Goal: Task Accomplishment & Management: Complete application form

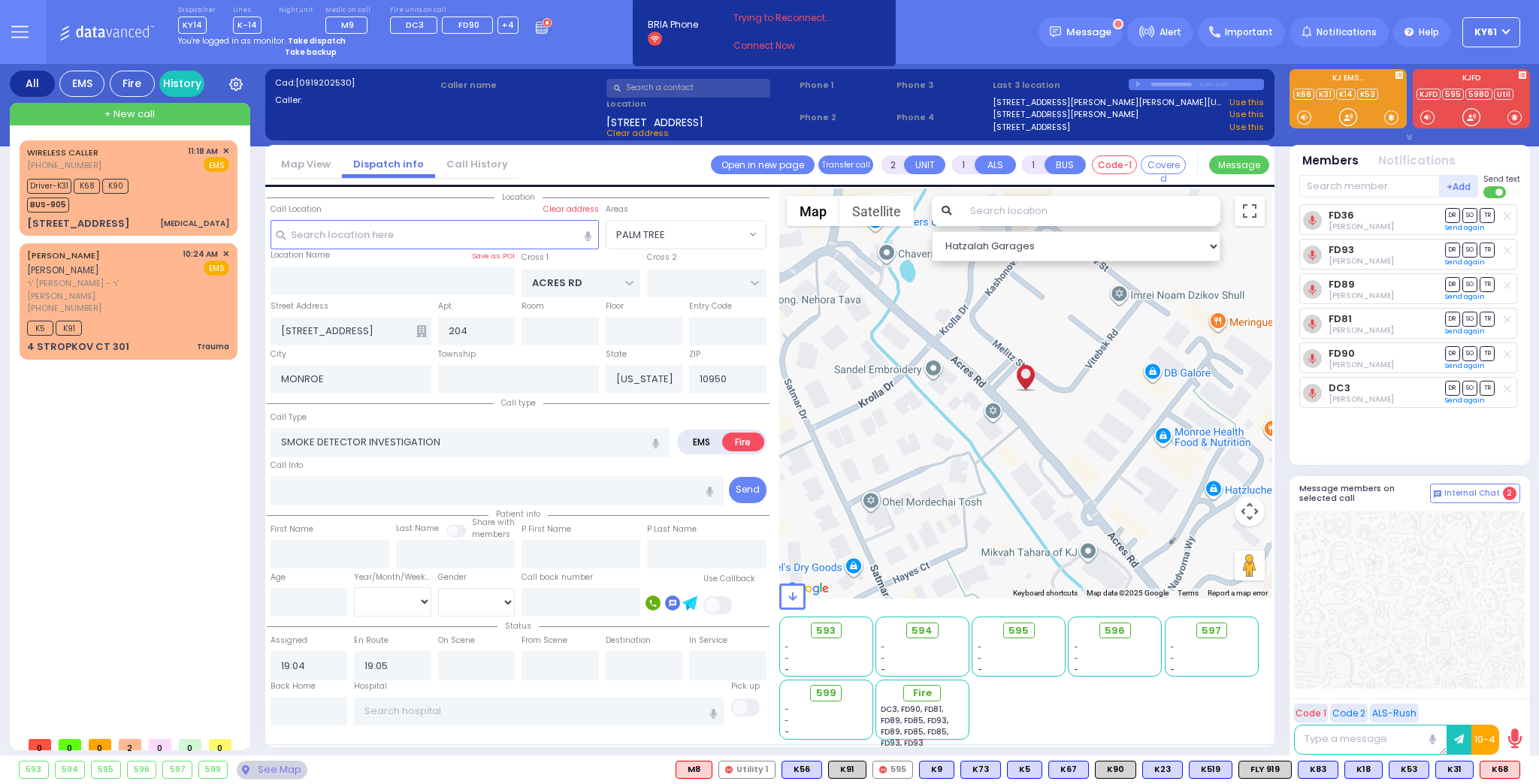
select select "PALM TREE"
select select
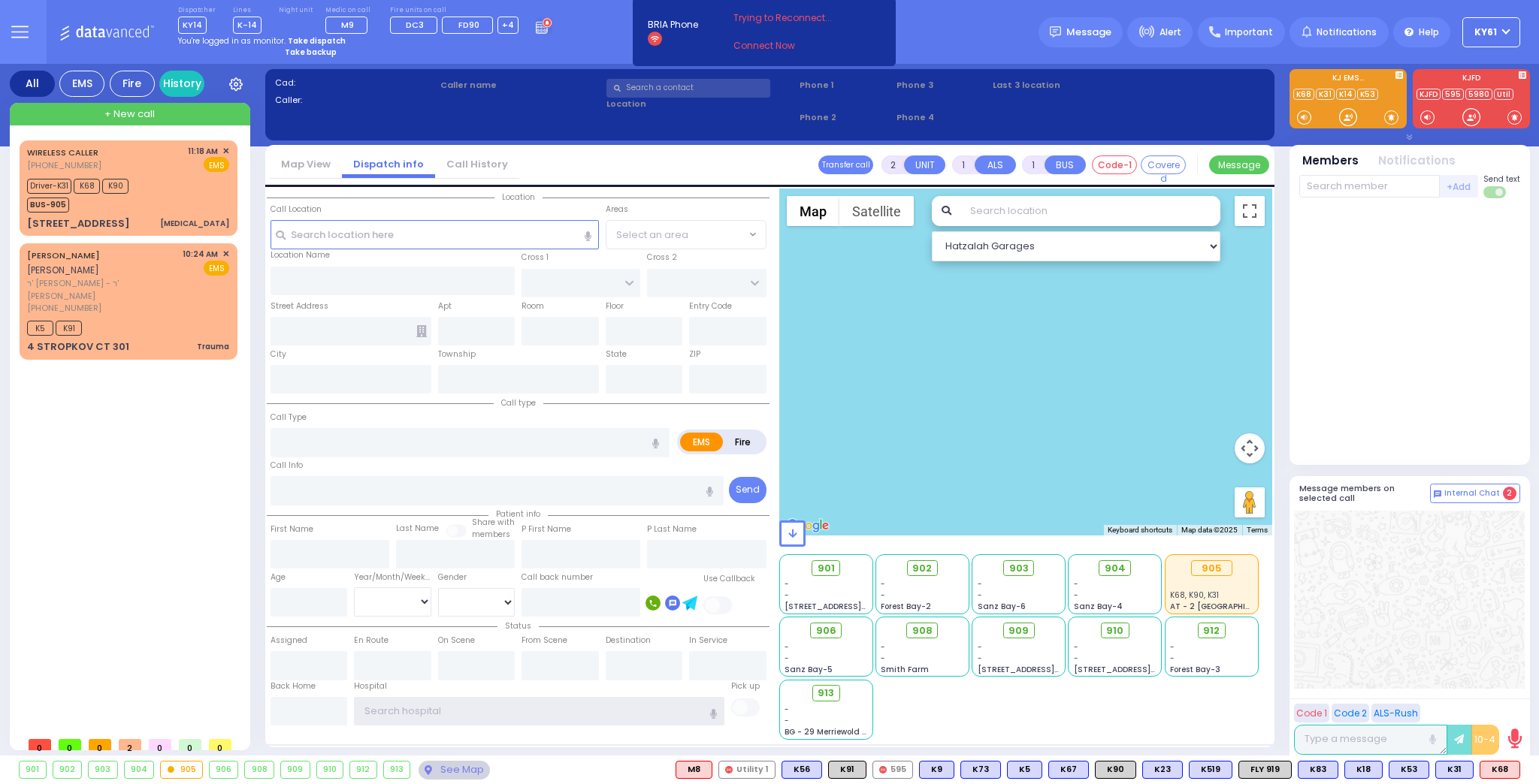
type input "ky61"
click at [317, 41] on strong "Take dispatch" at bounding box center [317, 40] width 58 height 11
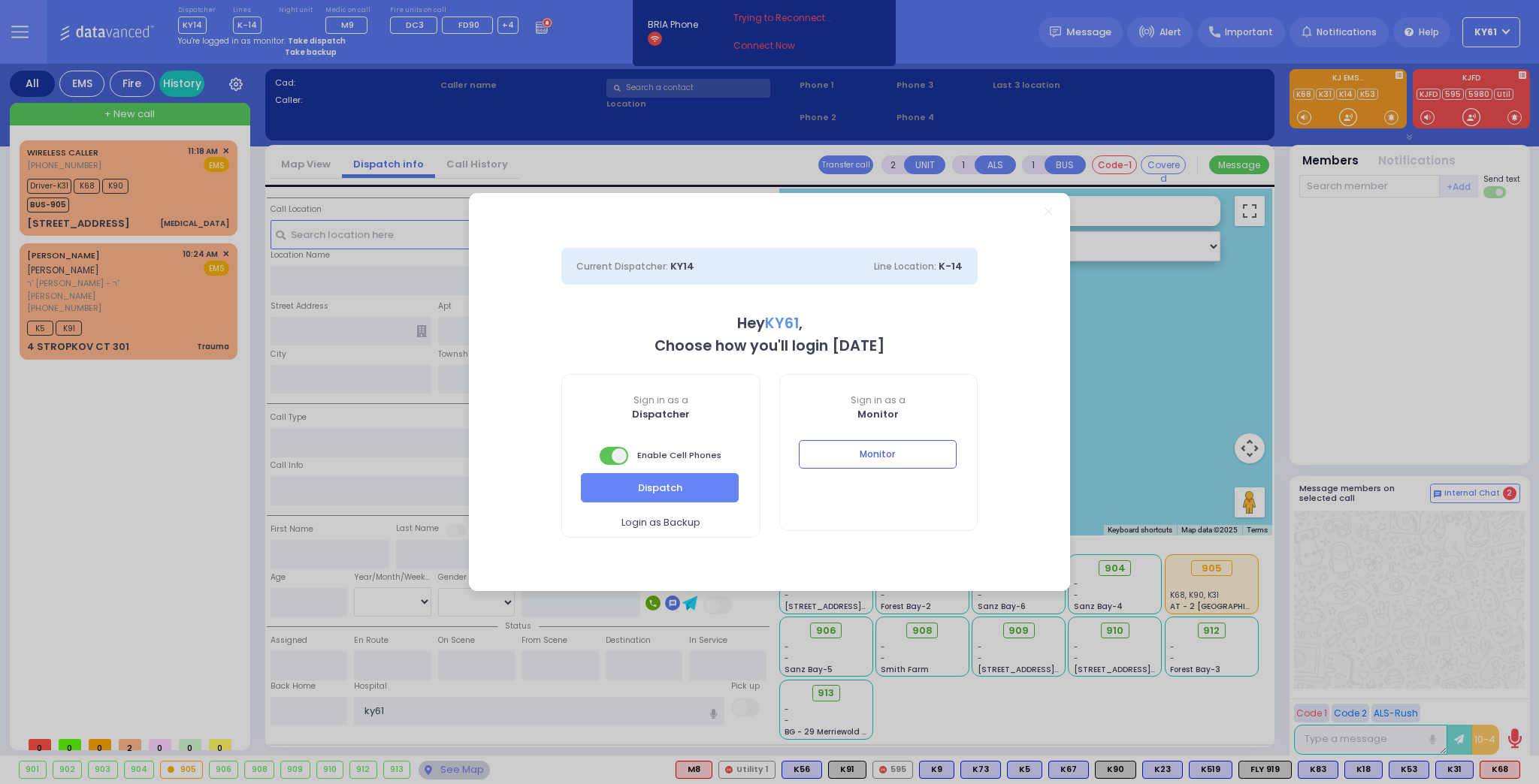
select select "7"
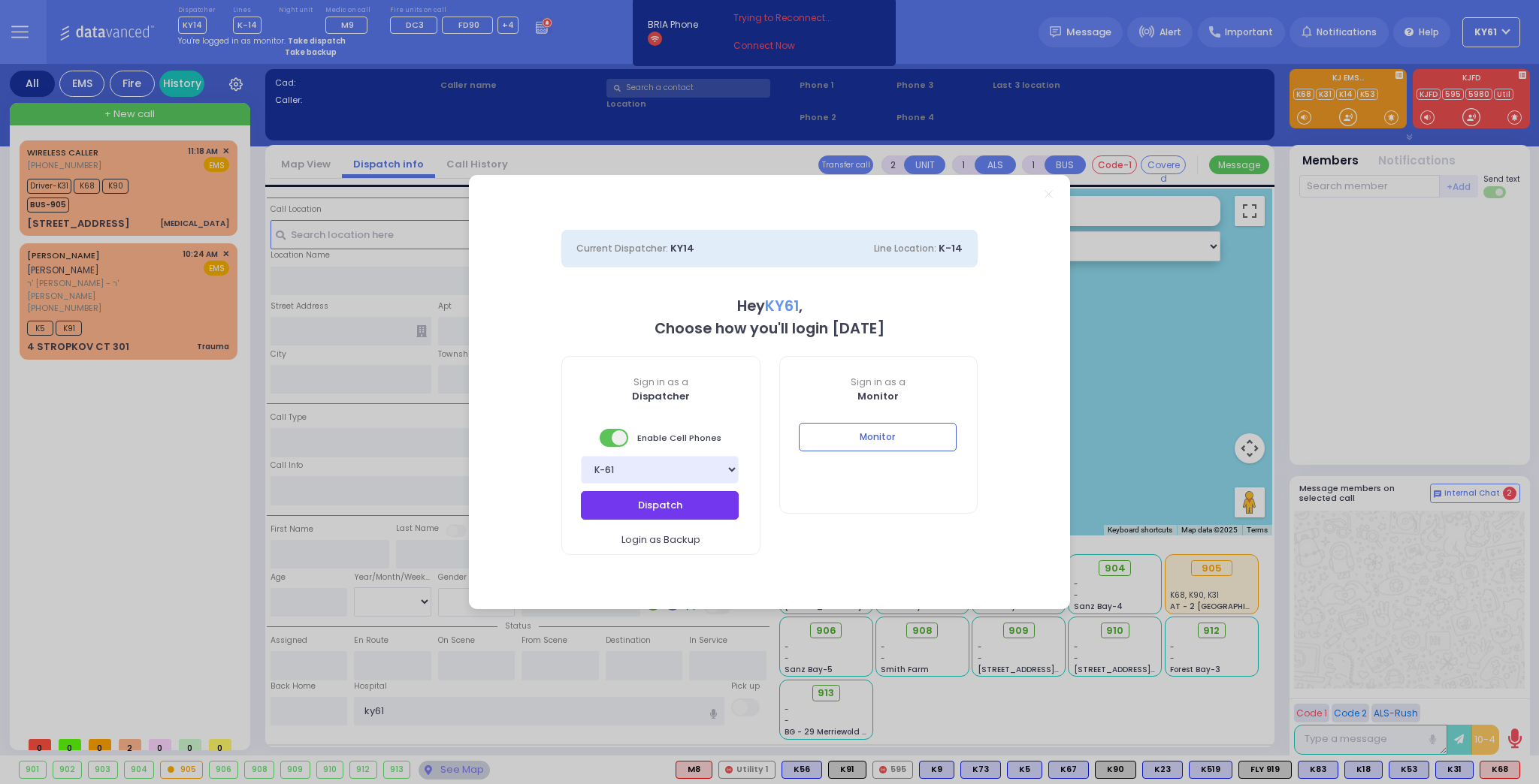
click at [670, 506] on button "Dispatch" at bounding box center [660, 505] width 157 height 28
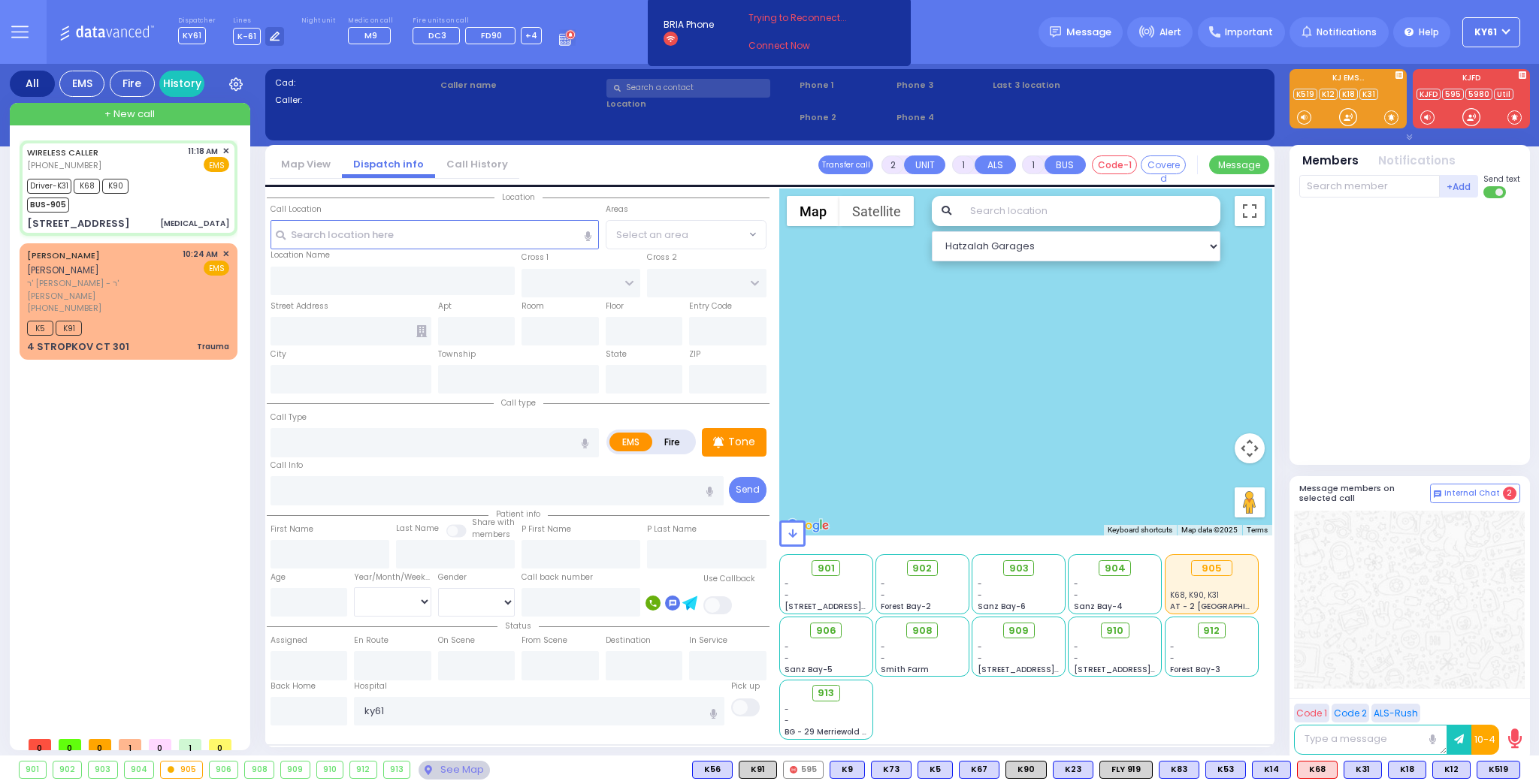
type input "6"
select select
type input "[MEDICAL_DATA]"
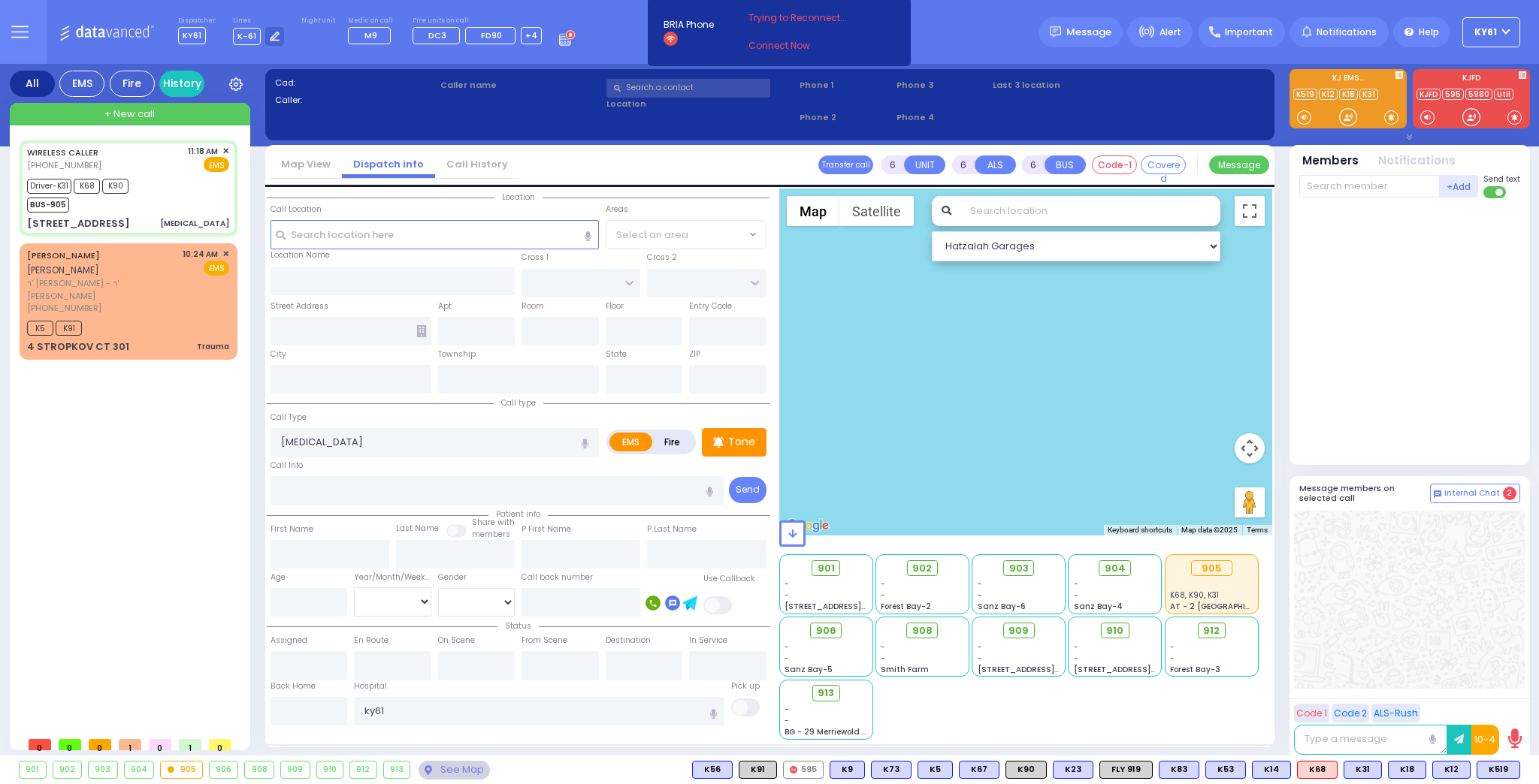
radio input "true"
type input "Nachmen"
type input "[PERSON_NAME]"
type input "4"
select select "Year"
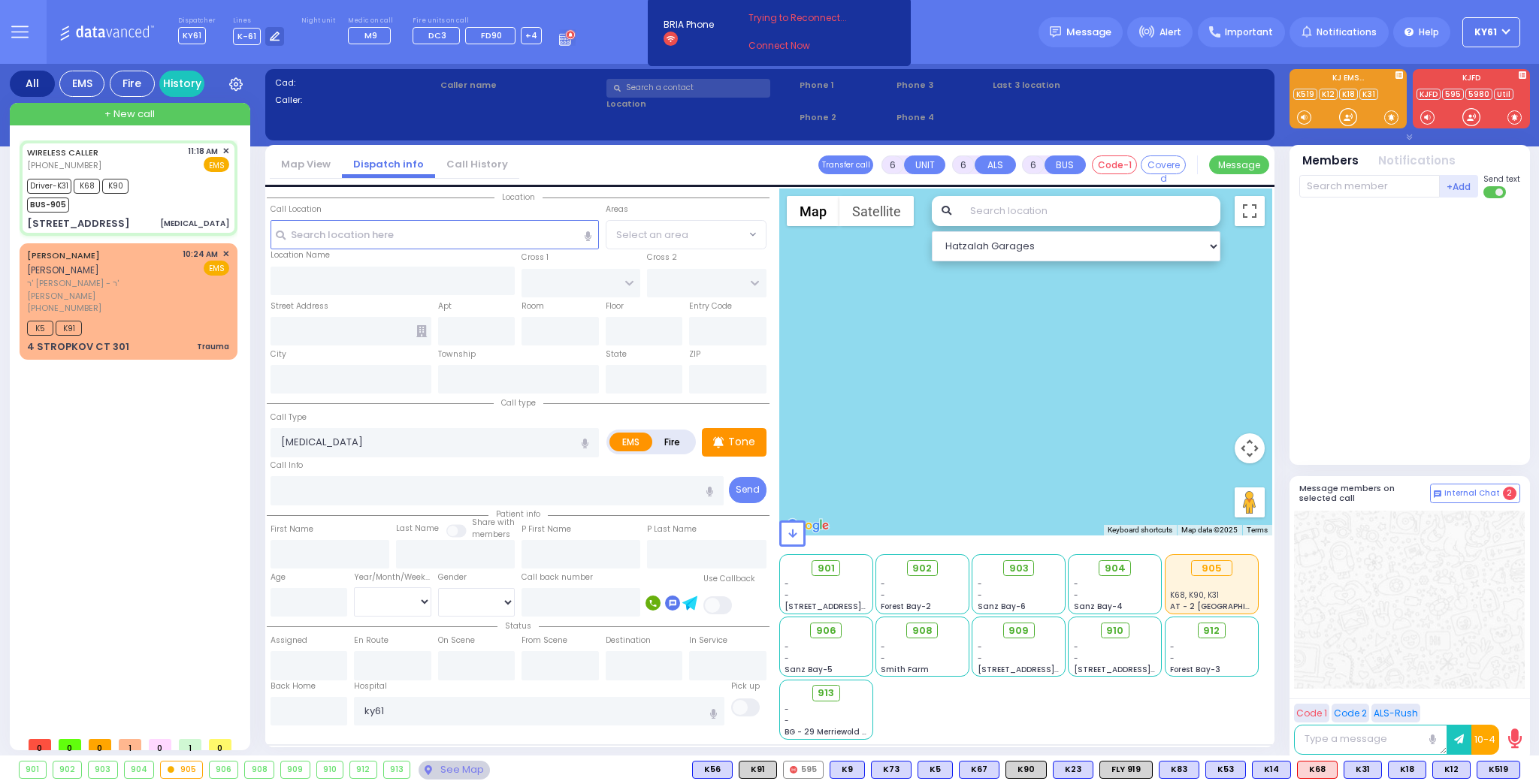
select select "[DEMOGRAPHIC_DATA]"
type input "11:18"
type input "11:21"
type input "11:29"
type input "12:00"
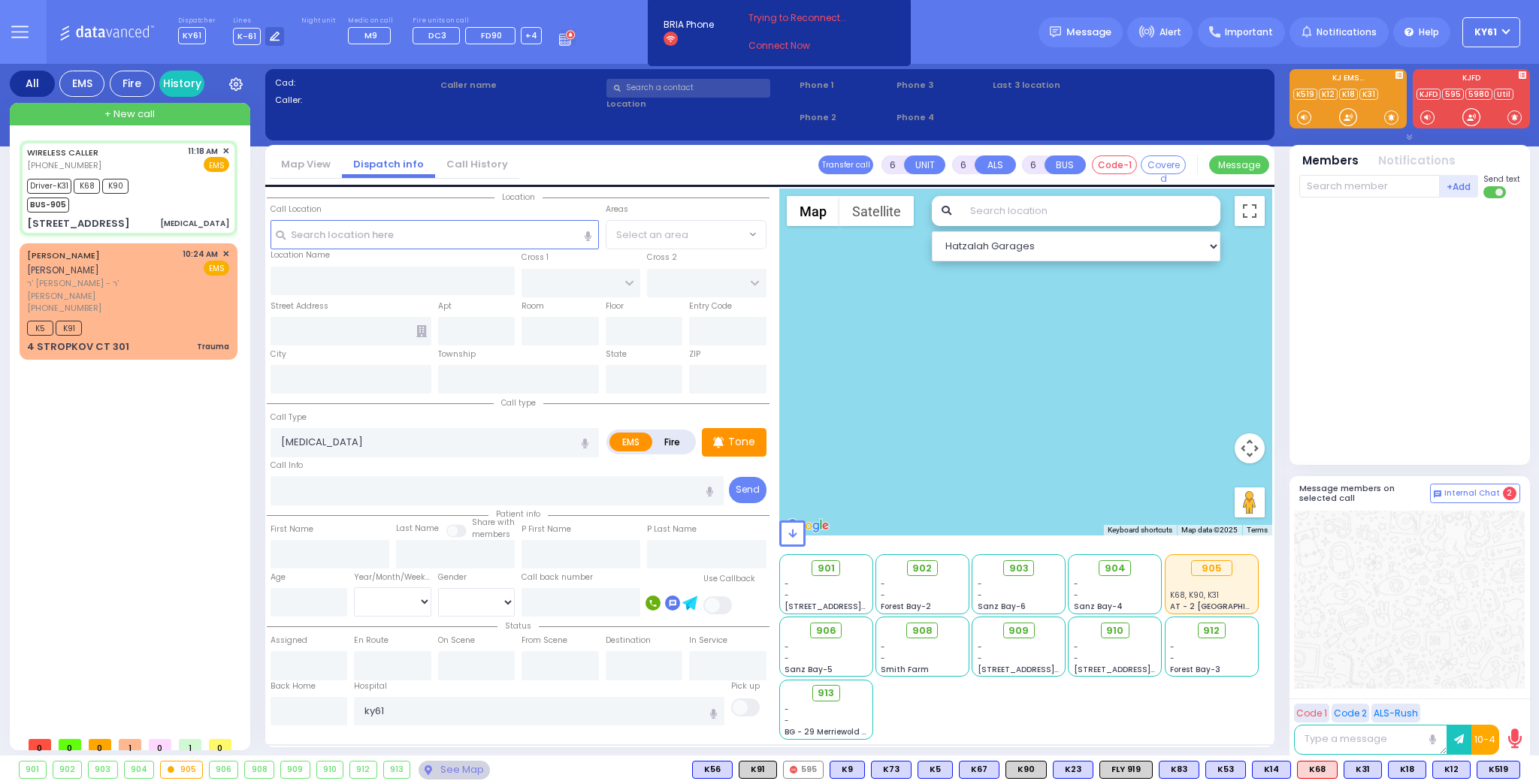
type input "13:00"
type input "14:00"
select select "Hatzalah Garages"
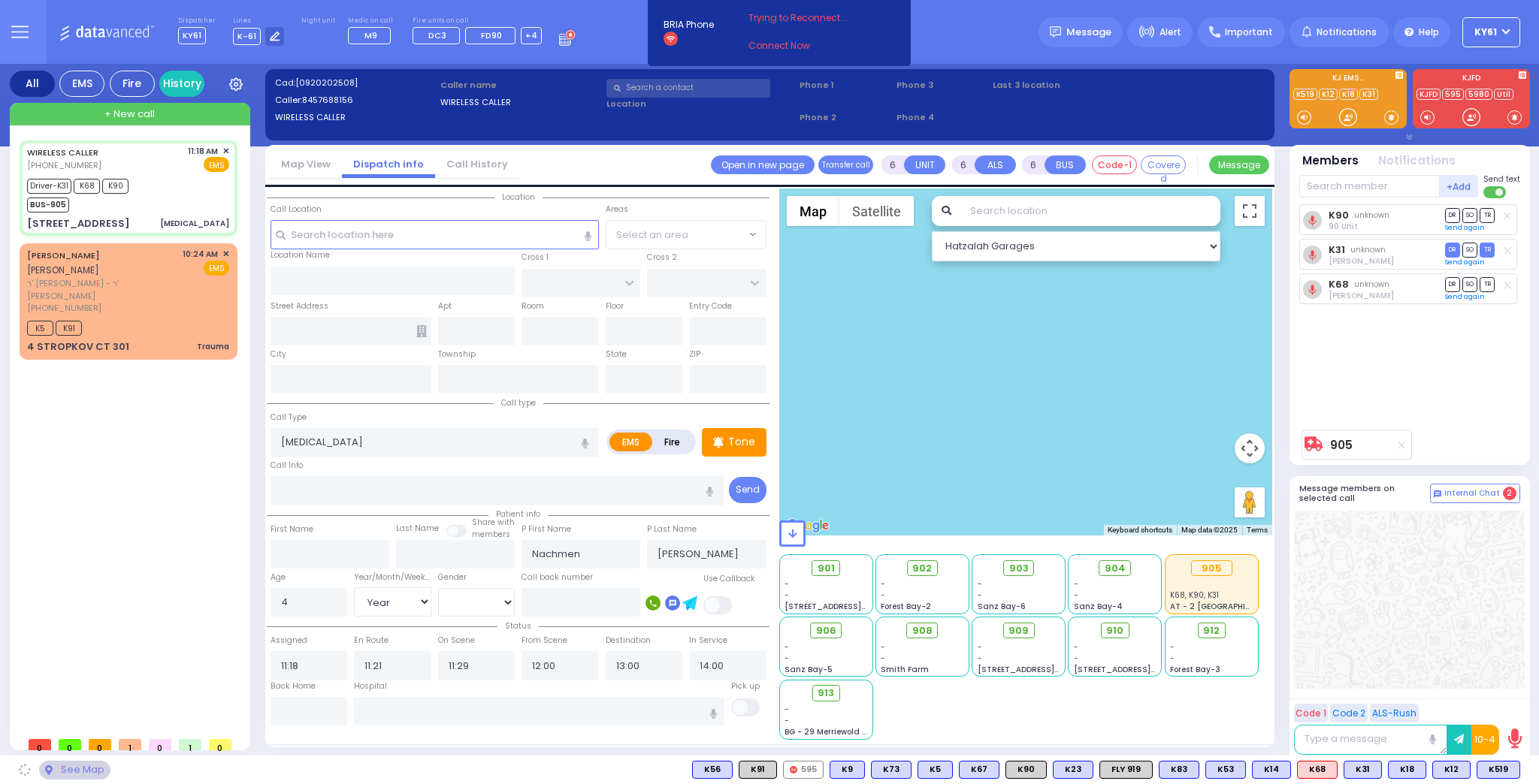
type input "NICKLESBURG RD"
type input "FOREST RD"
type input "[STREET_ADDRESS]"
type input "212"
type input "Monroe"
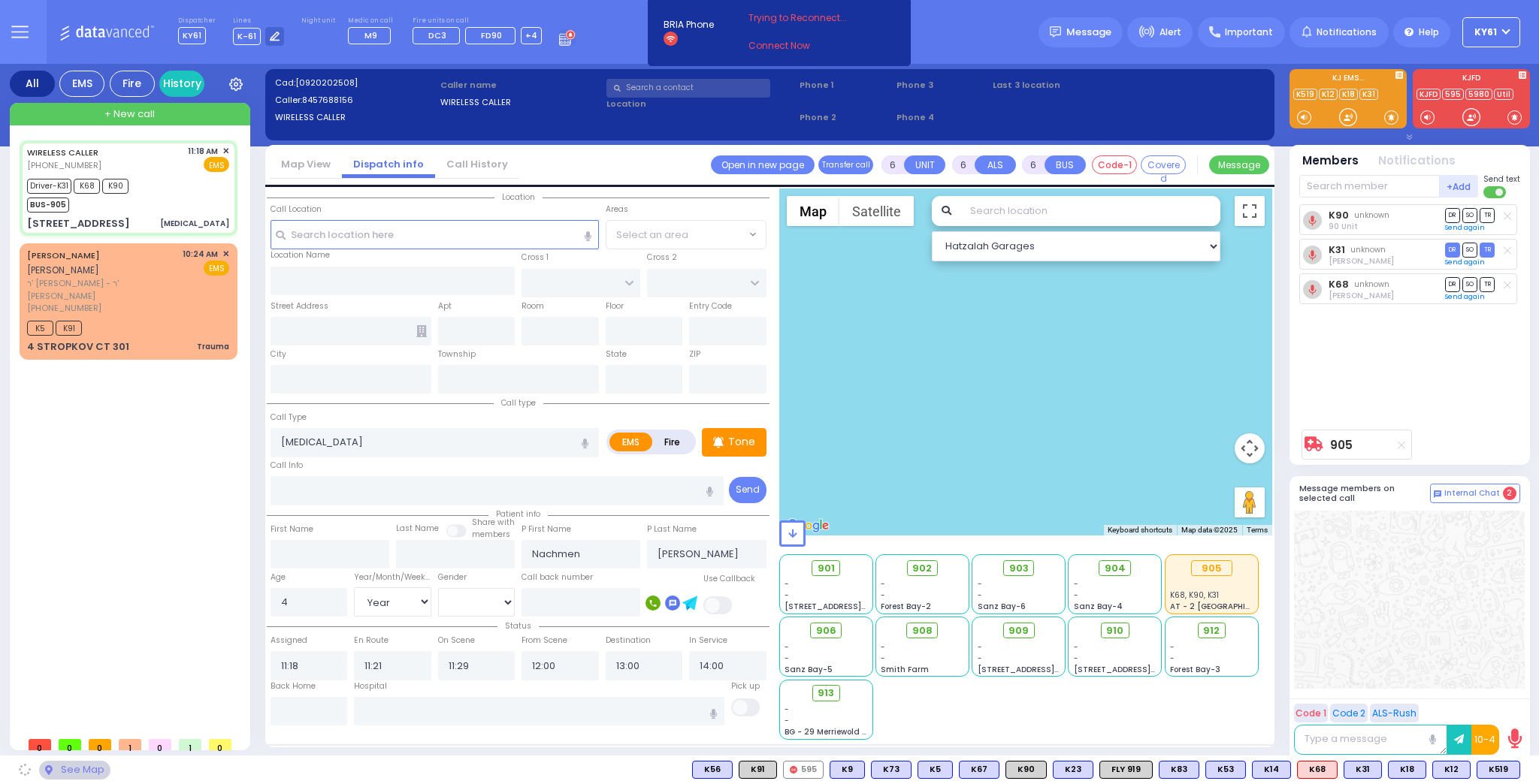
type input "[US_STATE]"
